Goal: Task Accomplishment & Management: Use online tool/utility

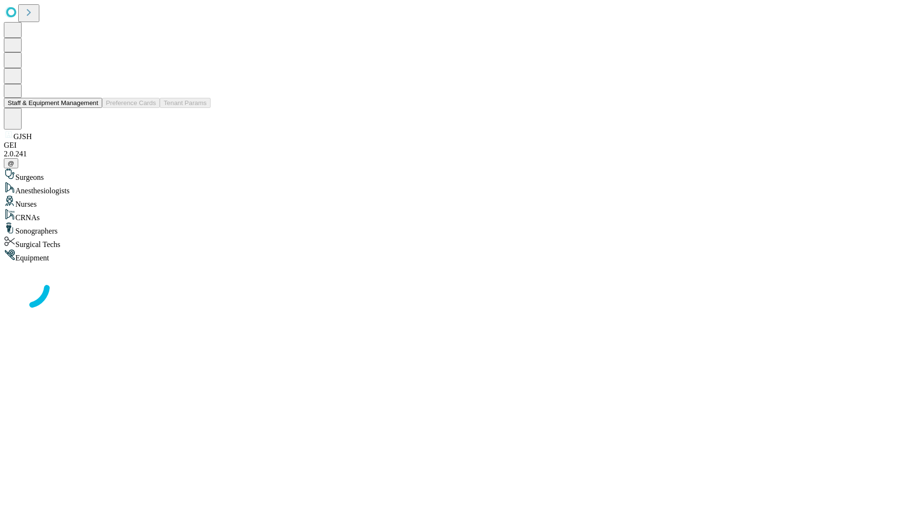
click at [92, 108] on button "Staff & Equipment Management" at bounding box center [53, 103] width 98 height 10
